Goal: Task Accomplishment & Management: Manage account settings

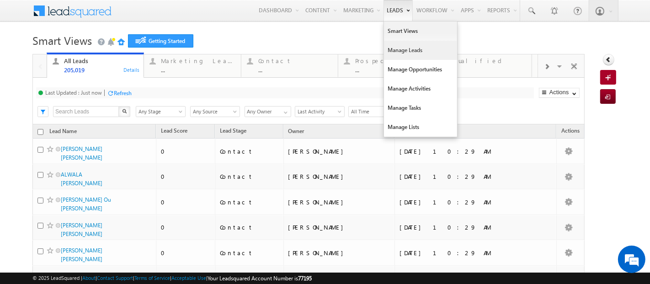
click at [394, 53] on link "Manage Leads" at bounding box center [420, 50] width 73 height 19
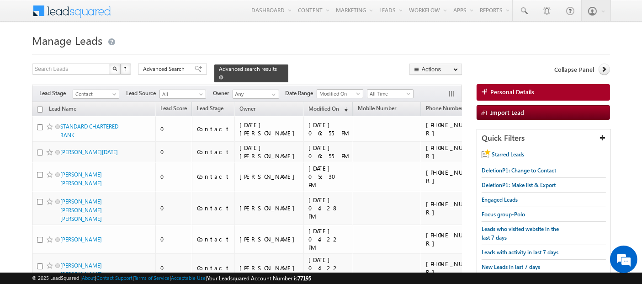
click at [224, 75] on span at bounding box center [221, 77] width 5 height 5
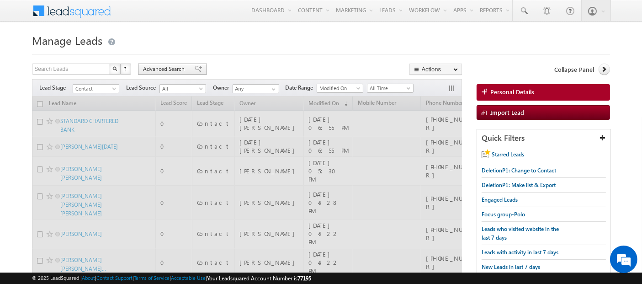
click at [169, 71] on span "Advanced Search" at bounding box center [165, 69] width 44 height 8
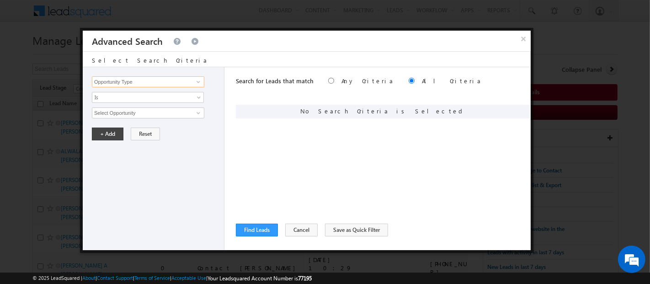
click at [174, 83] on input "Opportunity Type" at bounding box center [148, 81] width 112 height 11
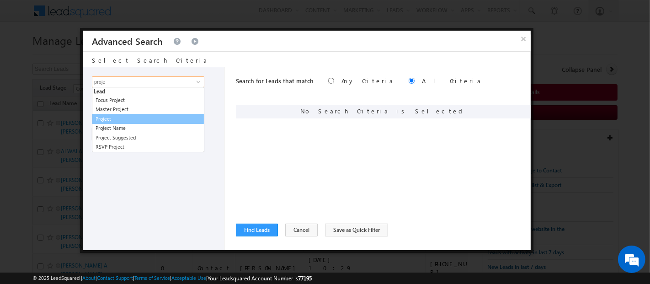
click at [134, 118] on link "Project" at bounding box center [148, 119] width 112 height 11
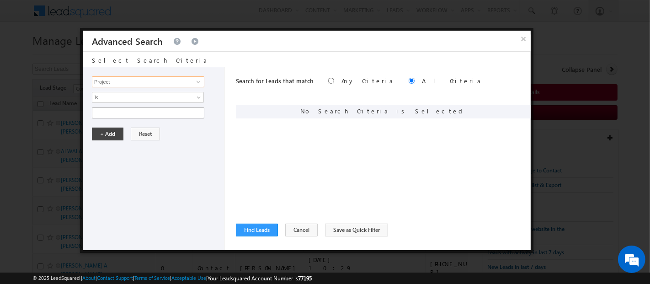
type input "Project"
click at [112, 112] on input "text" at bounding box center [148, 112] width 112 height 11
paste input "Arabian ranches"
type input "Arabian ranches"
click at [113, 134] on button "+ Add" at bounding box center [108, 134] width 32 height 13
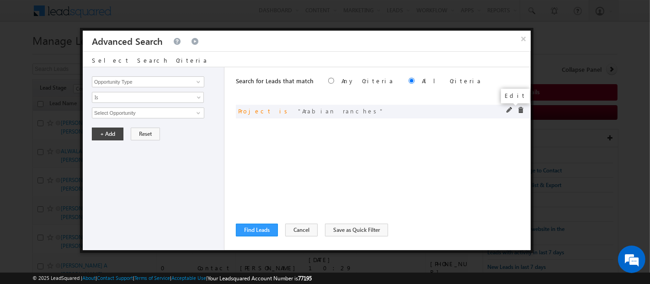
click at [507, 107] on span at bounding box center [510, 110] width 6 height 6
click at [173, 115] on input "Arabian ranches" at bounding box center [148, 112] width 112 height 11
type input "Arabian ranches"
click at [105, 128] on button "+ Add" at bounding box center [108, 134] width 32 height 13
click at [260, 230] on button "Find Leads" at bounding box center [257, 230] width 42 height 13
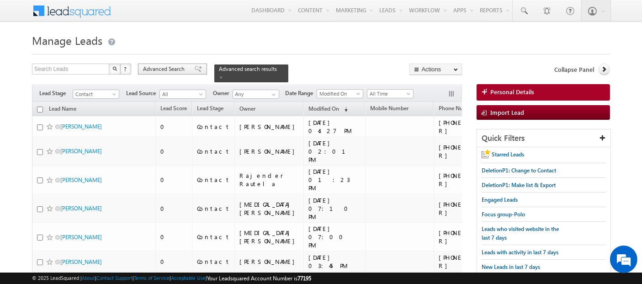
click at [150, 66] on span "Advanced Search" at bounding box center [165, 69] width 44 height 8
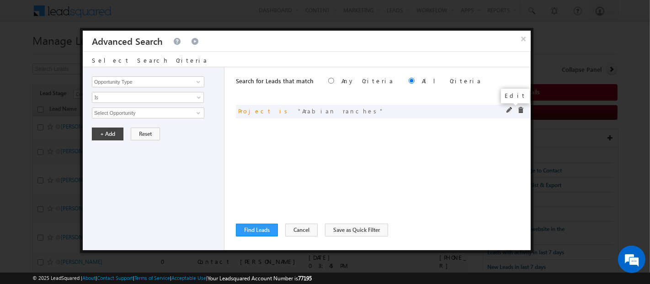
click at [511, 108] on span at bounding box center [510, 110] width 6 height 6
click at [147, 113] on input "Arabian ranches" at bounding box center [148, 112] width 112 height 11
click at [114, 93] on span "Is" at bounding box center [141, 97] width 99 height 8
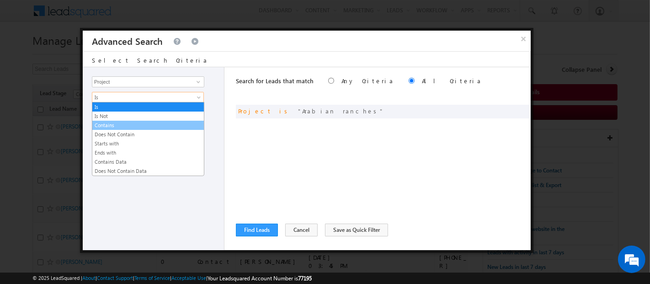
click at [118, 123] on link "Contains" at bounding box center [148, 125] width 112 height 8
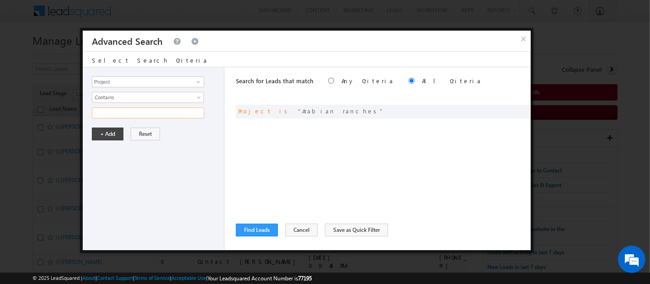
click at [113, 115] on input "text" at bounding box center [148, 112] width 112 height 11
type input "Ar"
click at [131, 92] on link "Contains" at bounding box center [148, 97] width 112 height 11
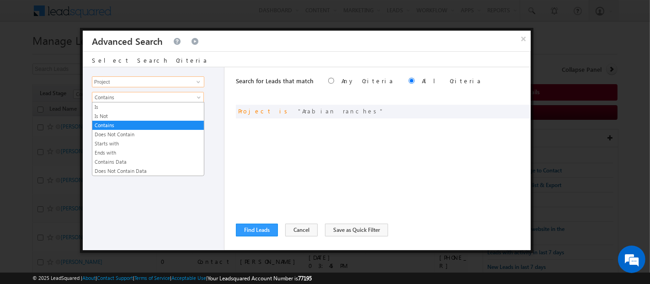
click at [125, 85] on input "Project" at bounding box center [148, 81] width 112 height 11
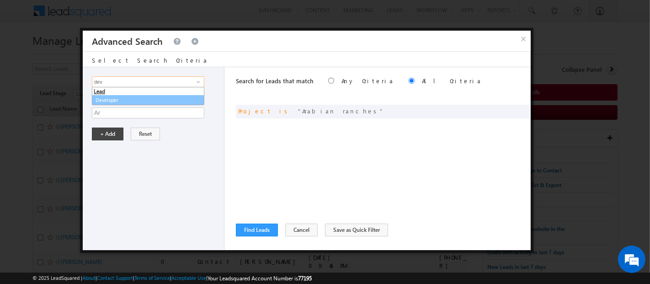
click at [124, 101] on link "Developer" at bounding box center [148, 100] width 112 height 11
type input "Developer"
click at [124, 118] on div "Opportunity Type Lead Activity Task Sales Group Prospect Id Address 1 Address 2…" at bounding box center [154, 158] width 142 height 183
click at [125, 111] on span "None Selected" at bounding box center [144, 113] width 104 height 10
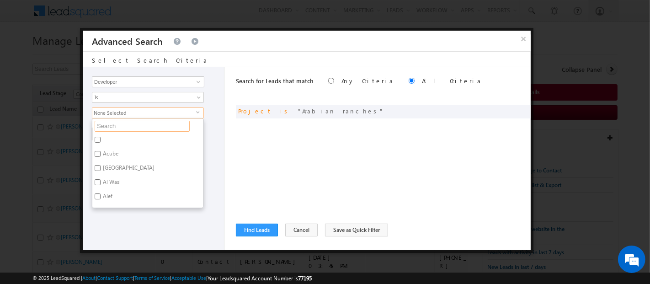
click at [126, 125] on input "text" at bounding box center [142, 126] width 95 height 11
paste input "[GEOGRAPHIC_DATA]"
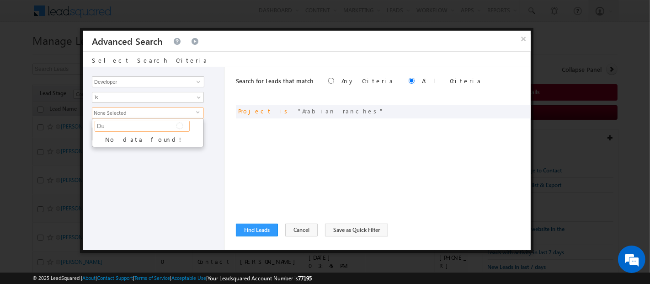
type input "D"
type input "Arab"
click at [258, 148] on div "Search for Leads that match Any Criteria All Criteria Note that the current tri…" at bounding box center [383, 158] width 295 height 183
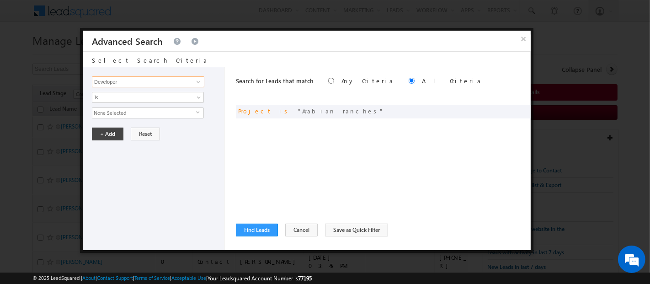
click at [132, 78] on input "Developer" at bounding box center [148, 81] width 112 height 11
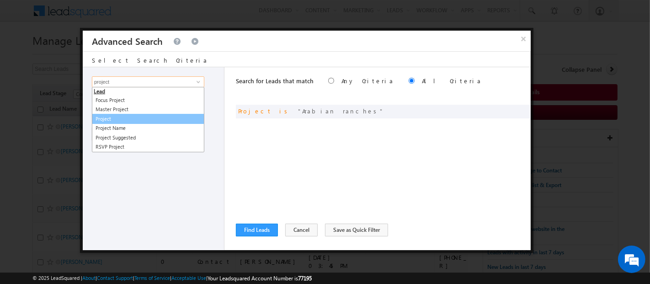
click at [119, 116] on link "Project" at bounding box center [148, 119] width 112 height 11
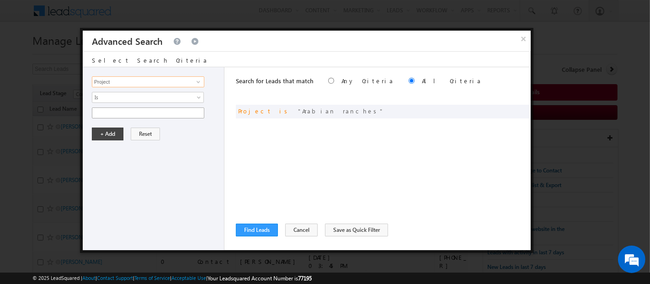
type input "Project"
click at [118, 114] on input "text" at bounding box center [148, 112] width 112 height 11
paste input "[GEOGRAPHIC_DATA]"
type input "[GEOGRAPHIC_DATA]"
click at [113, 136] on button "+ Add" at bounding box center [108, 134] width 32 height 13
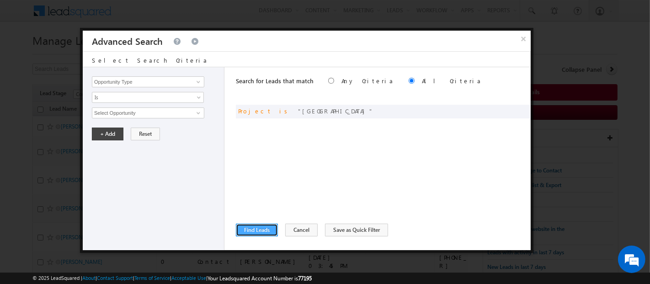
click at [252, 232] on button "Find Leads" at bounding box center [257, 230] width 42 height 13
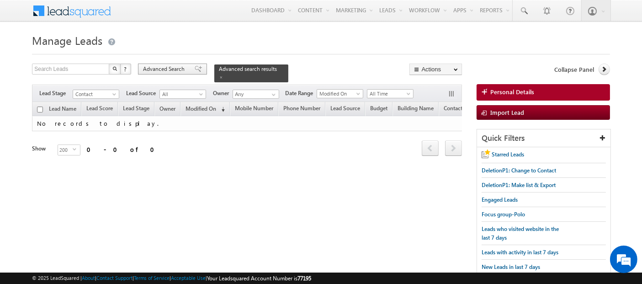
click at [162, 64] on div "Advanced Search" at bounding box center [172, 69] width 69 height 11
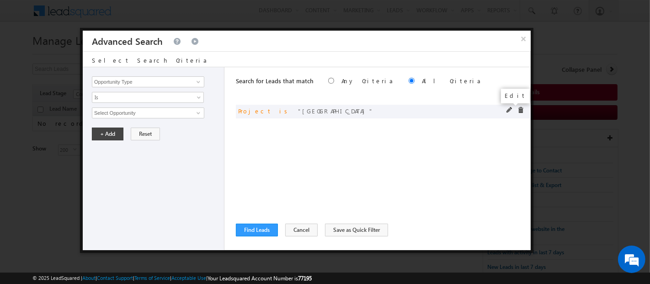
click at [509, 110] on span at bounding box center [510, 110] width 6 height 6
drag, startPoint x: 165, startPoint y: 111, endPoint x: 10, endPoint y: 134, distance: 156.6
click at [10, 134] on body "Menu Admin admin +2@in dglob [DOMAIN_NAME]" at bounding box center [325, 141] width 650 height 283
paste input "Arabian ranch"
type input "Arabian ranches"
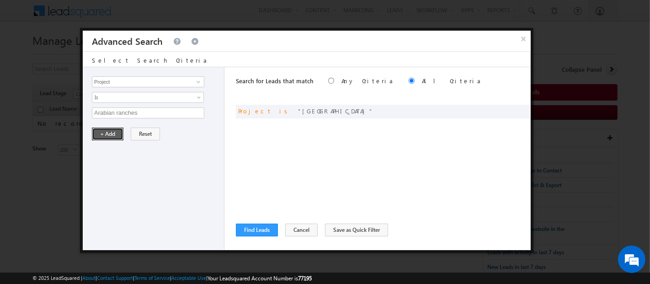
click at [106, 128] on button "+ Add" at bounding box center [108, 134] width 32 height 13
click at [265, 229] on button "Find Leads" at bounding box center [257, 230] width 42 height 13
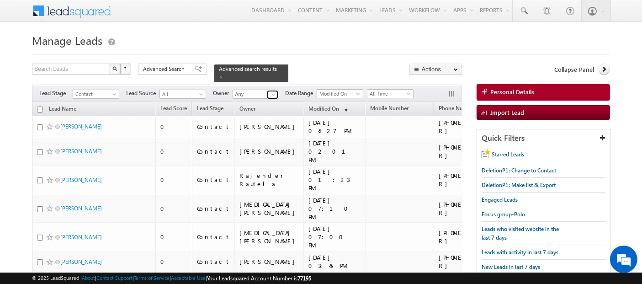
click at [275, 91] on span at bounding box center [273, 94] width 7 height 7
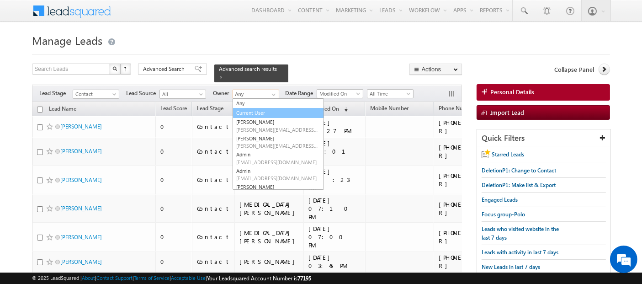
click at [267, 108] on link "Current User" at bounding box center [278, 113] width 91 height 11
type input "Current User"
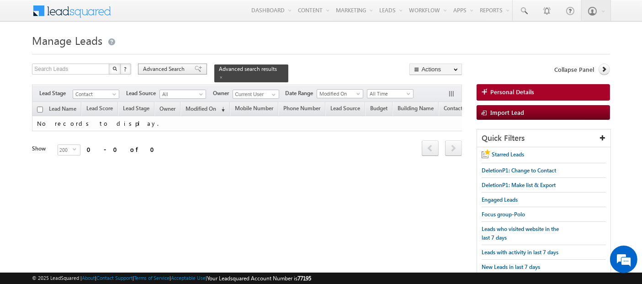
click at [182, 68] on span "Advanced Search" at bounding box center [165, 69] width 44 height 8
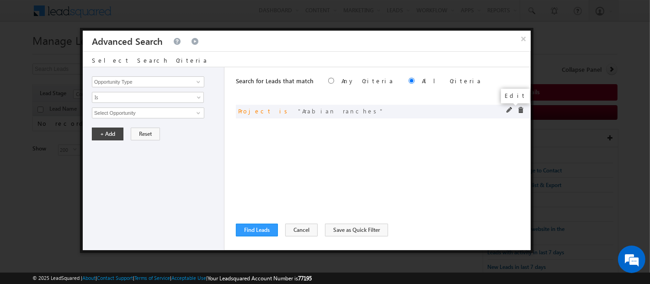
click at [508, 112] on span at bounding box center [510, 110] width 6 height 6
drag, startPoint x: 142, startPoint y: 112, endPoint x: 81, endPoint y: 106, distance: 61.5
click at [81, 106] on div "× Advanced Search Select Search Criteria Opportunity Type Lead Activity Task Sa…" at bounding box center [307, 140] width 454 height 225
paste input "jan"
type input "Arjan"
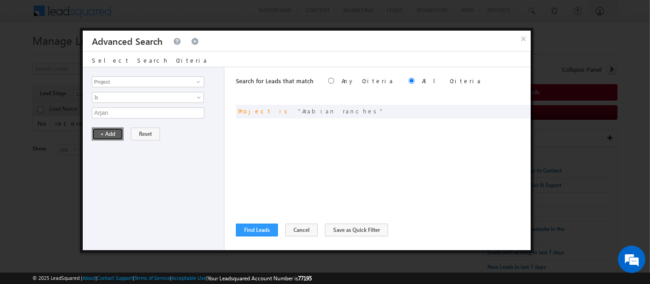
click at [107, 128] on button "+ Add" at bounding box center [108, 134] width 32 height 13
click at [257, 232] on button "Find Leads" at bounding box center [257, 230] width 42 height 13
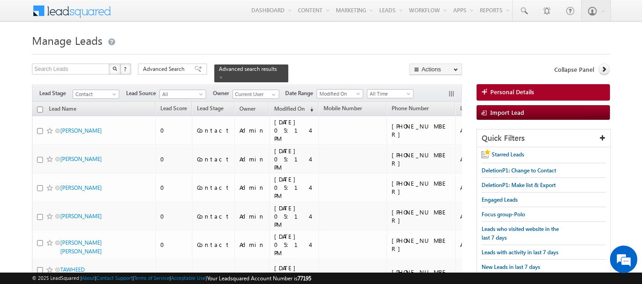
click at [40, 107] on input "checkbox" at bounding box center [40, 110] width 6 height 6
checkbox input "true"
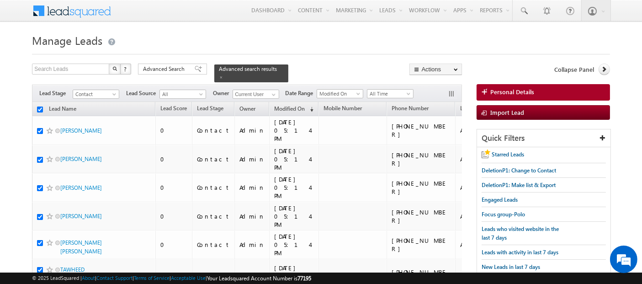
checkbox input "true"
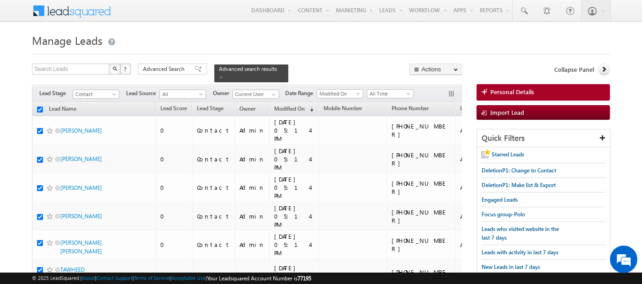
checkbox input "true"
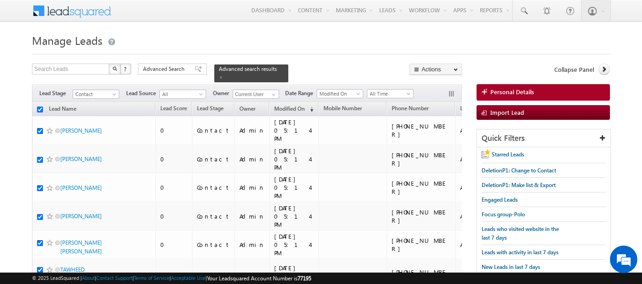
checkbox input "true"
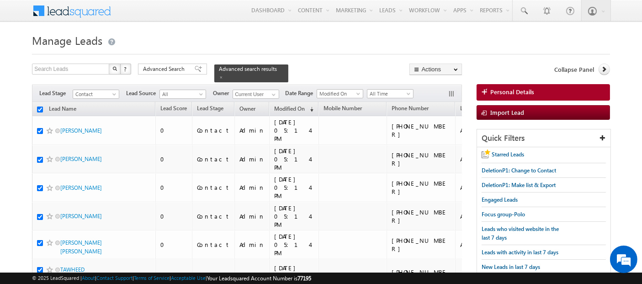
checkbox input "true"
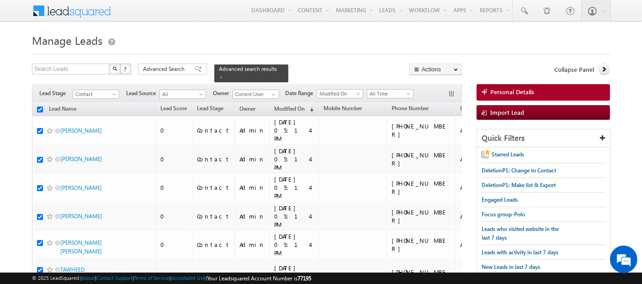
checkbox input "true"
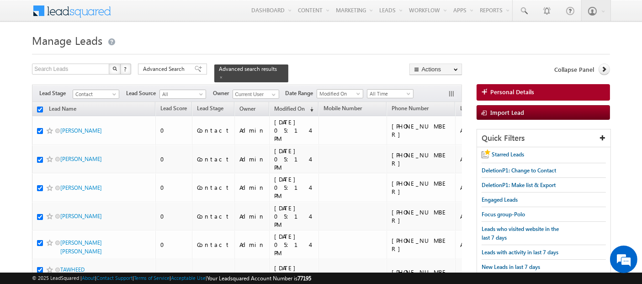
checkbox input "true"
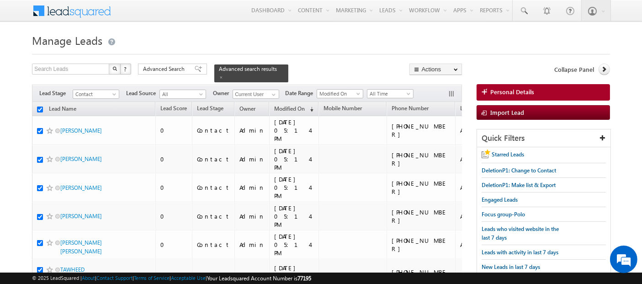
checkbox input "true"
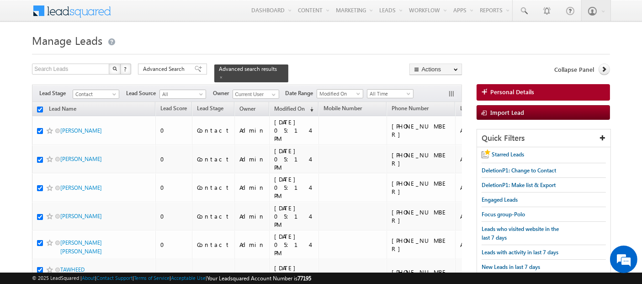
checkbox input "true"
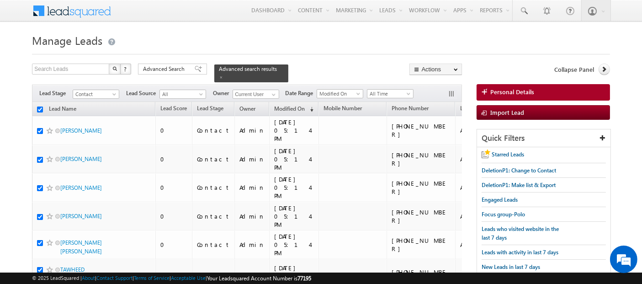
checkbox input "true"
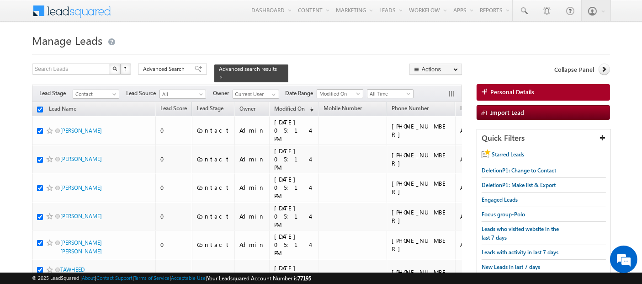
checkbox input "true"
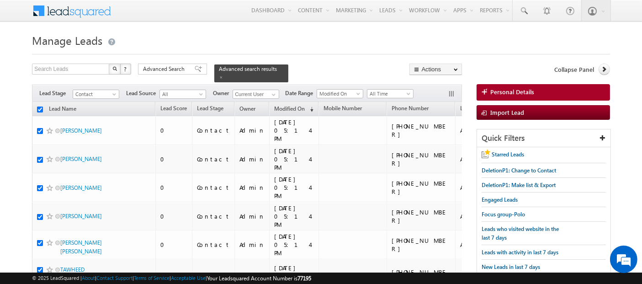
checkbox input "true"
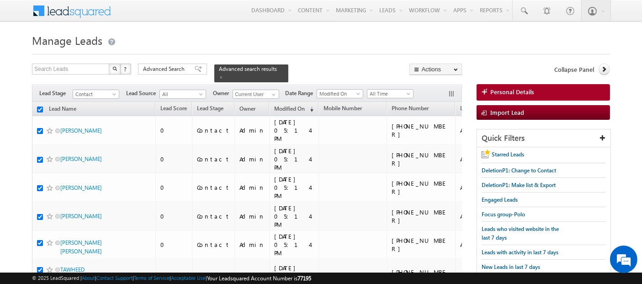
checkbox input "true"
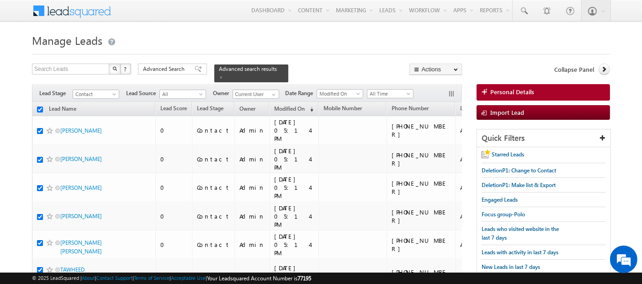
checkbox input "true"
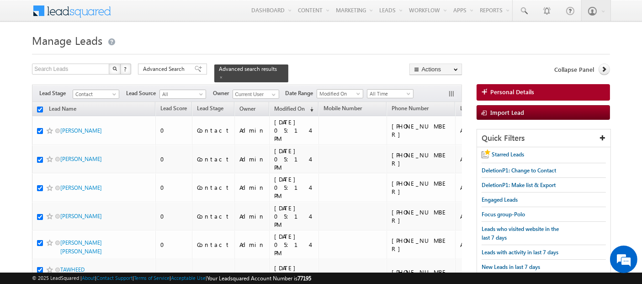
checkbox input "true"
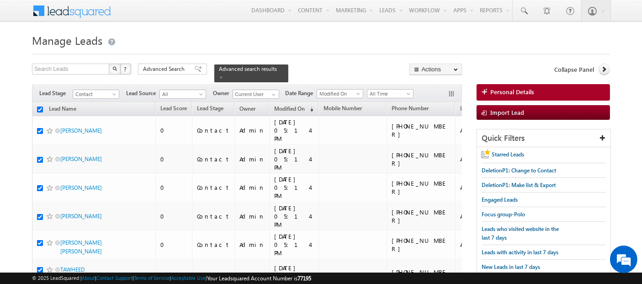
checkbox input "true"
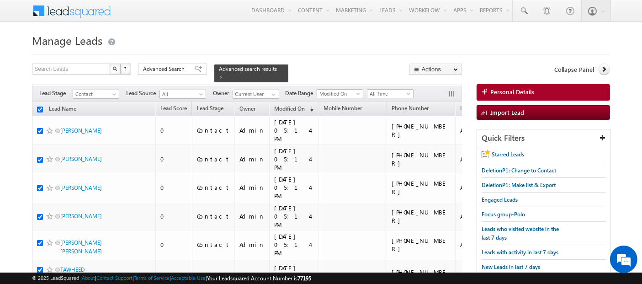
checkbox input "true"
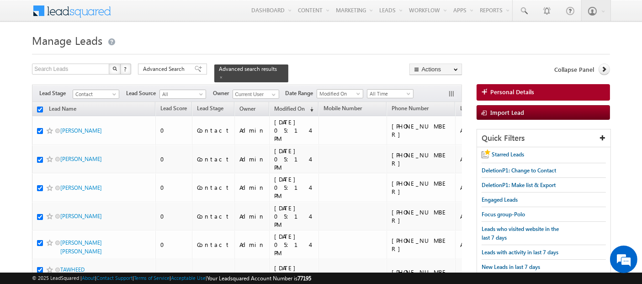
checkbox input "true"
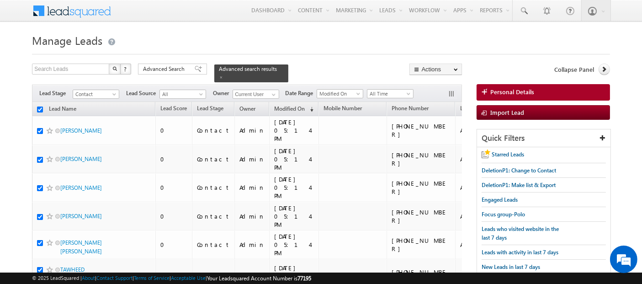
checkbox input "true"
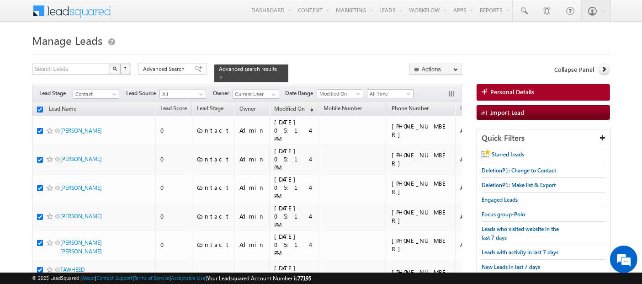
checkbox input "true"
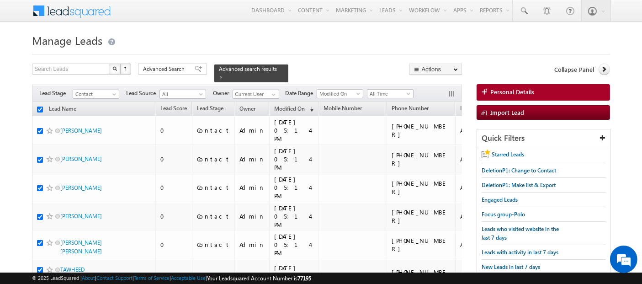
checkbox input "true"
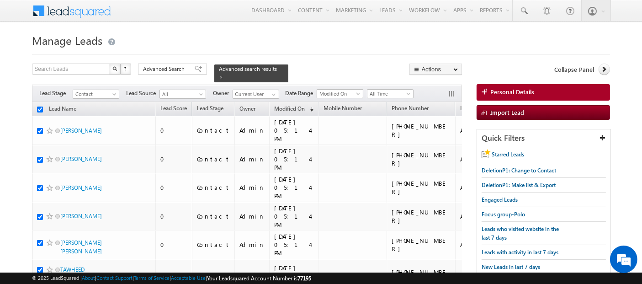
checkbox input "true"
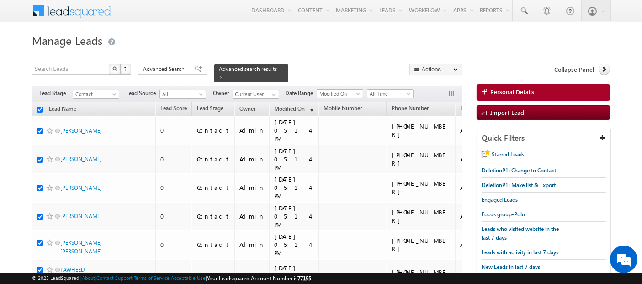
checkbox input "true"
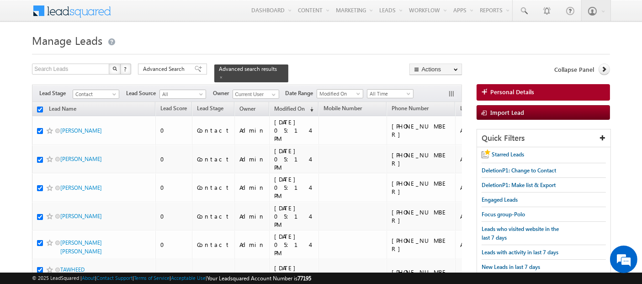
checkbox input "true"
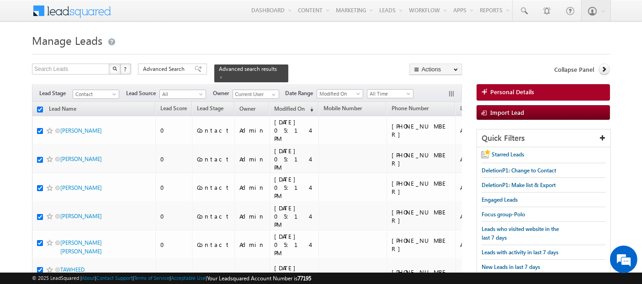
checkbox input "true"
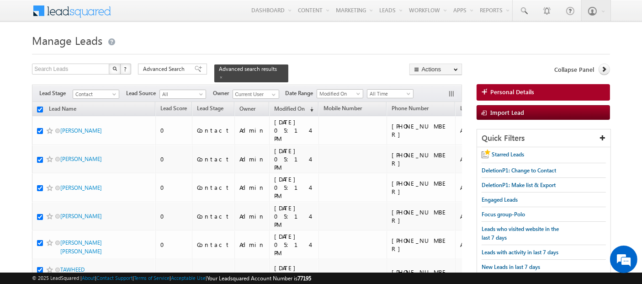
checkbox input "true"
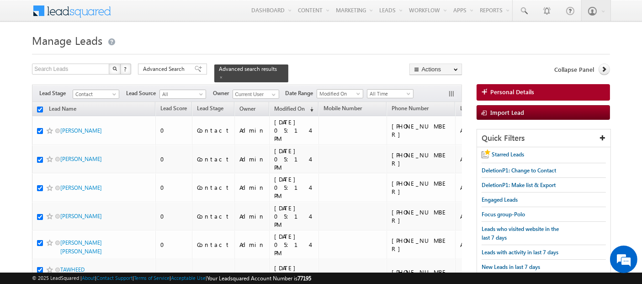
checkbox input "true"
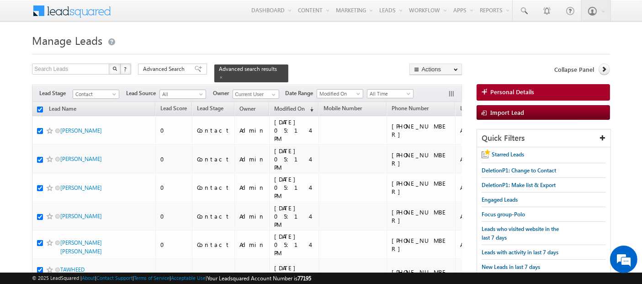
checkbox input "true"
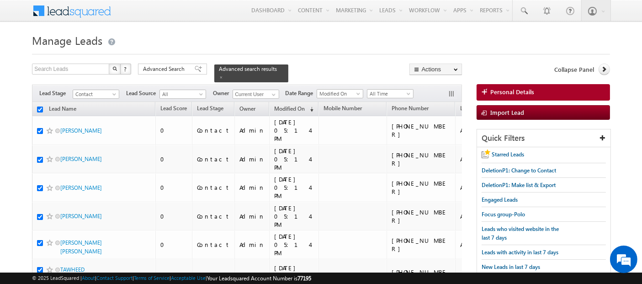
checkbox input "true"
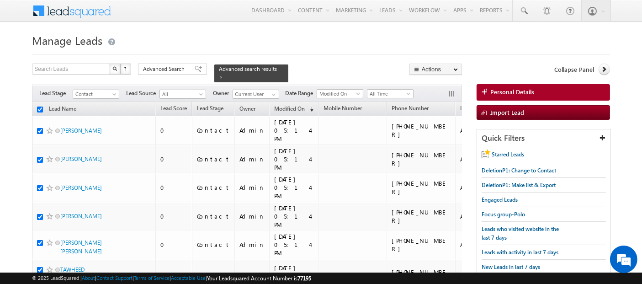
checkbox input "true"
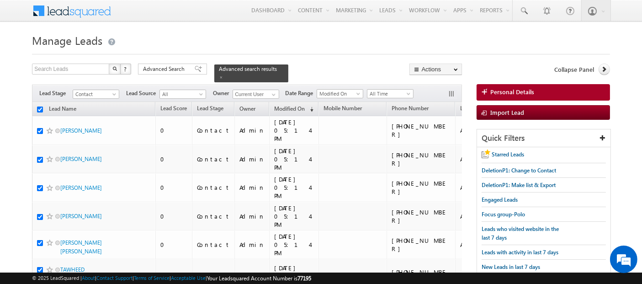
checkbox input "true"
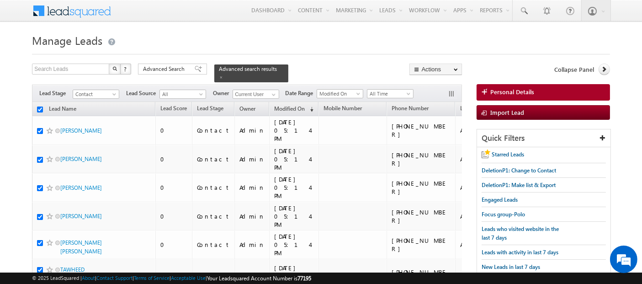
checkbox input "true"
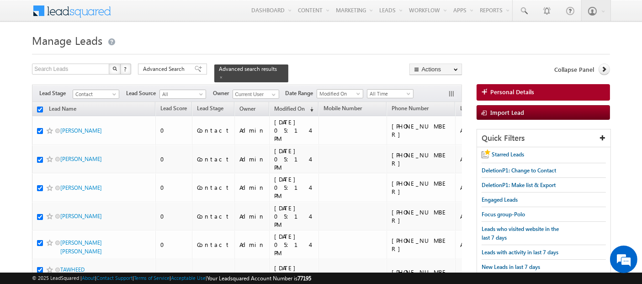
checkbox input "true"
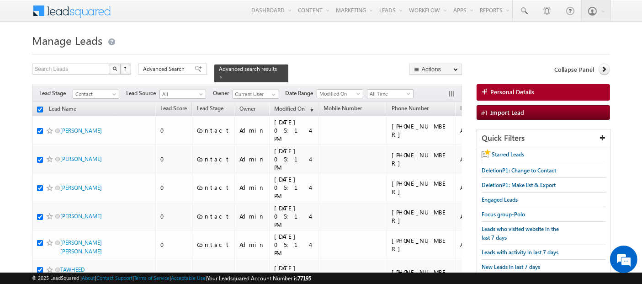
checkbox input "true"
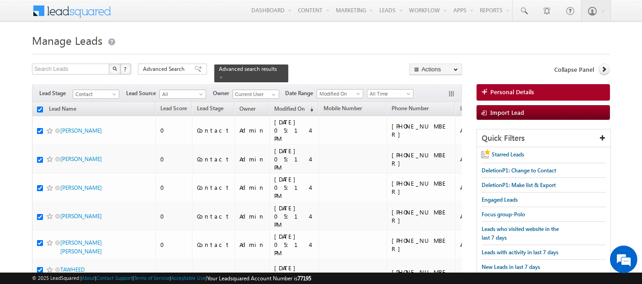
checkbox input "true"
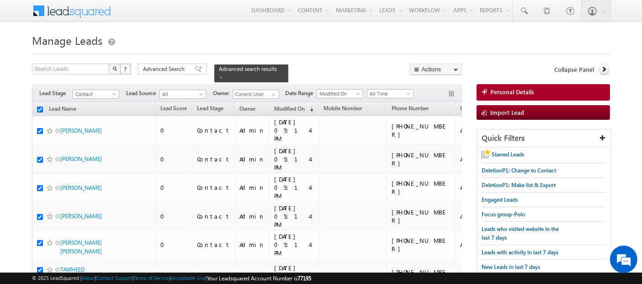
checkbox input "true"
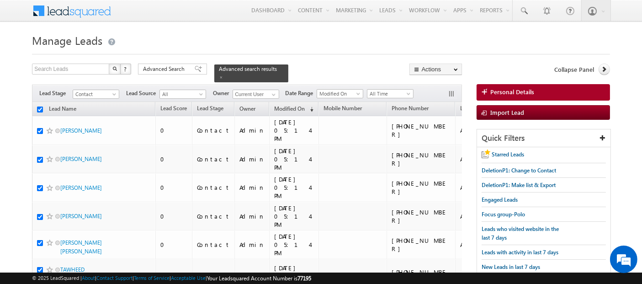
checkbox input "true"
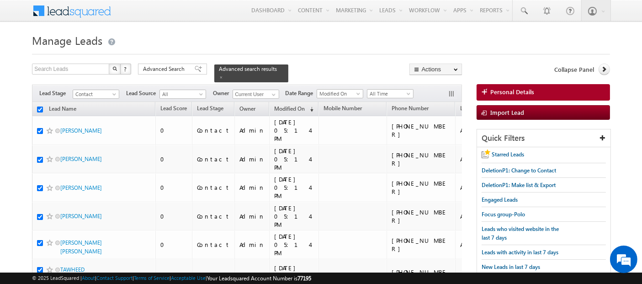
checkbox input "true"
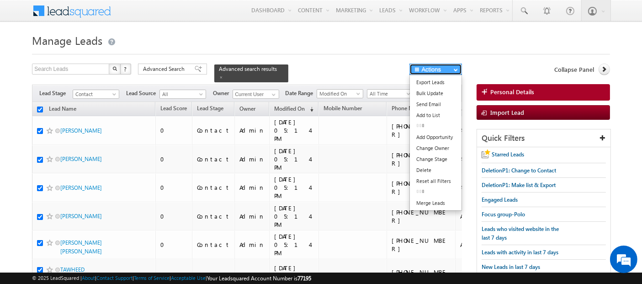
click at [444, 71] on button "Actions" at bounding box center [436, 69] width 53 height 11
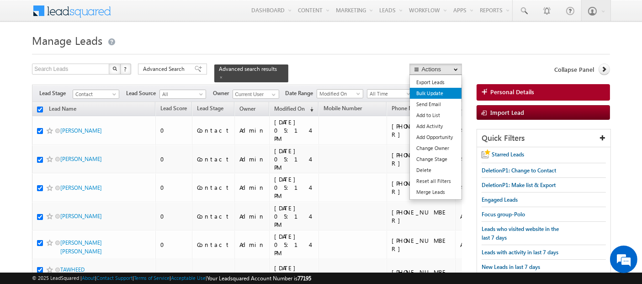
click at [429, 92] on link "Bulk Update" at bounding box center [436, 93] width 52 height 11
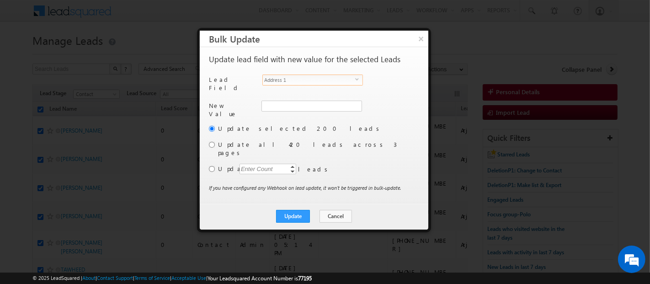
click at [297, 80] on span "Address 1" at bounding box center [309, 80] width 92 height 10
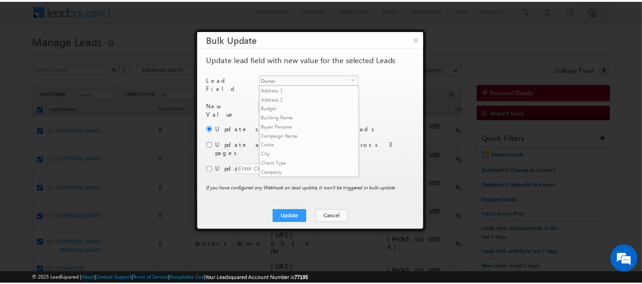
scroll to position [348, 0]
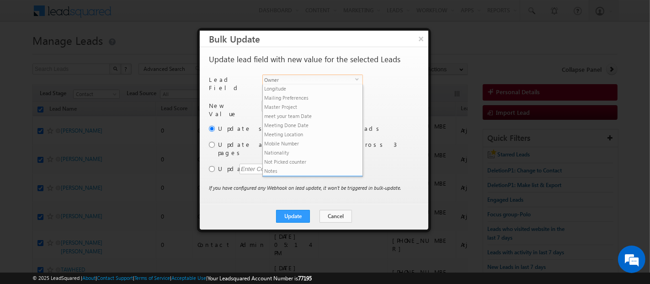
click at [289, 176] on li "Owner" at bounding box center [313, 180] width 100 height 9
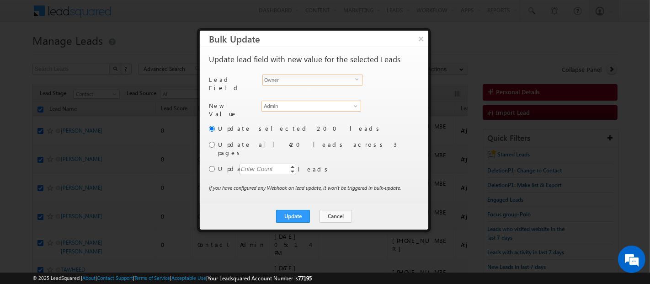
click at [298, 102] on input "Admin" at bounding box center [312, 106] width 100 height 11
click at [312, 120] on span "[EMAIL_ADDRESS][DOMAIN_NAME]" at bounding box center [306, 123] width 82 height 7
click at [215, 158] on div "Update selected 200 leads Update all 420 leads across 3 pages Update Enter Coun…" at bounding box center [313, 153] width 209 height 59
click at [210, 166] on input "radio" at bounding box center [212, 169] width 6 height 6
click at [263, 164] on div "Enter Count" at bounding box center [257, 169] width 35 height 11
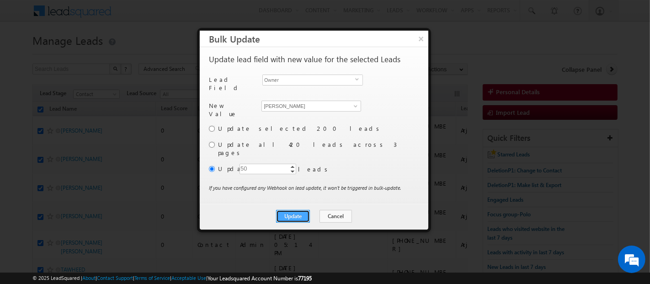
click at [300, 210] on button "Update" at bounding box center [293, 216] width 34 height 13
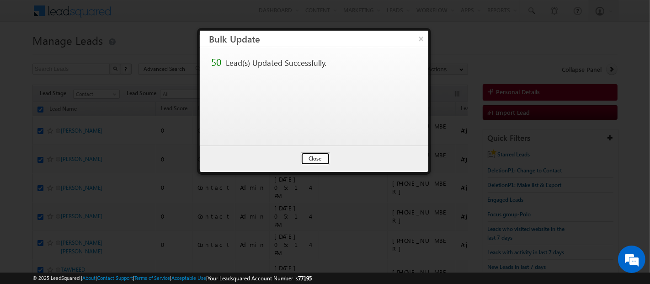
click at [321, 160] on button "Close" at bounding box center [315, 158] width 29 height 13
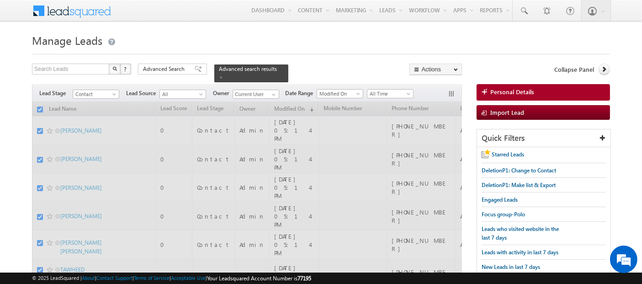
click at [195, 67] on span at bounding box center [198, 69] width 7 height 6
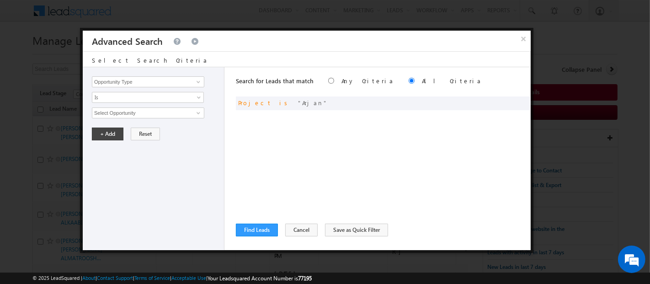
click at [176, 67] on div "Opportunity Type Lead Activity Task Sales Group Prospect Id Address 1 Address 2…" at bounding box center [154, 158] width 142 height 183
click at [508, 101] on span at bounding box center [510, 102] width 6 height 6
click at [99, 112] on input "Arjan" at bounding box center [148, 112] width 112 height 11
paste input "Fu"
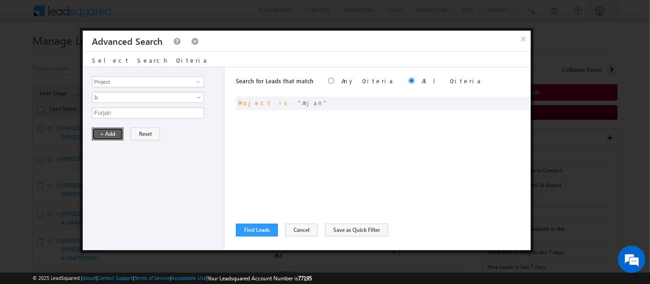
click at [106, 134] on button "+ Add" at bounding box center [108, 134] width 32 height 13
click at [263, 234] on button "Find Leads" at bounding box center [257, 230] width 42 height 13
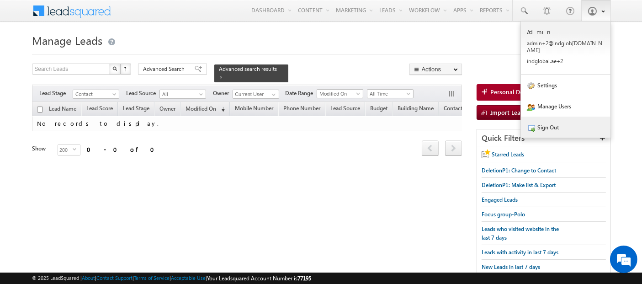
click at [561, 123] on link "Sign Out" at bounding box center [566, 127] width 90 height 21
